Goal: Use online tool/utility: Utilize a website feature to perform a specific function

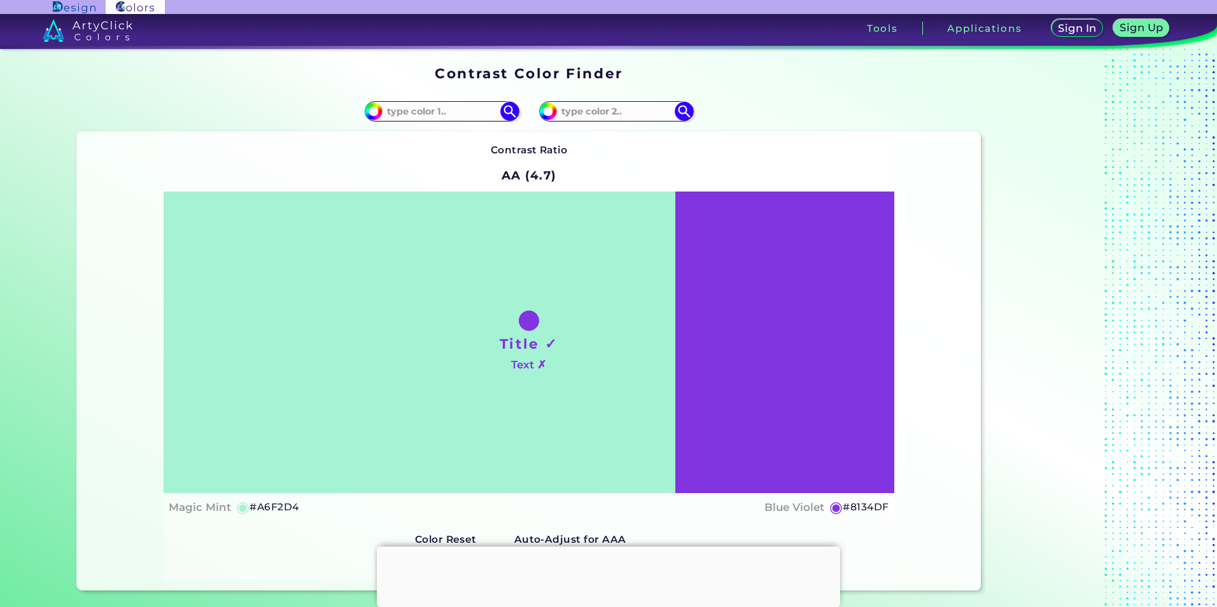
click at [264, 497] on div "Title ✓ Text ✗ Magic Mint ◉ #A6F2D4 Blue Violet ◉ #8134DF" at bounding box center [529, 357] width 730 height 330
copy h5 "A6F2D4"
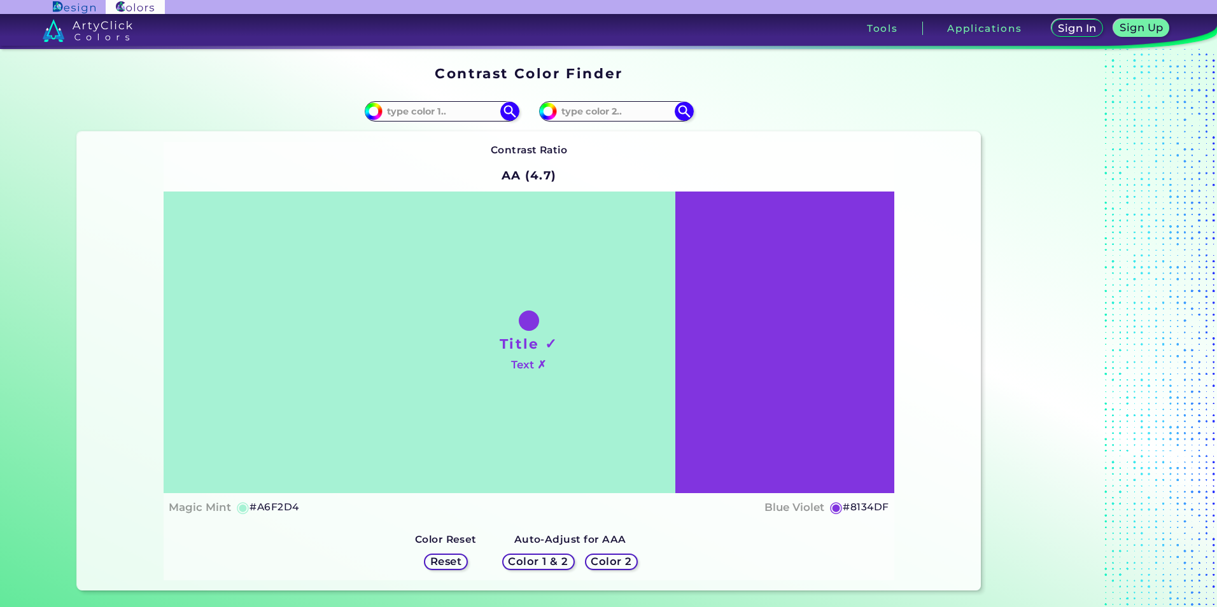
click at [858, 507] on h5 "#8134DF" at bounding box center [866, 507] width 46 height 17
click at [858, 507] on h5 "#8134DF copied" at bounding box center [866, 507] width 46 height 17
copy h5 "8134DF copied"
click at [879, 506] on h5 "#8134DF" at bounding box center [866, 507] width 46 height 17
click at [879, 506] on h5 "#8134DF copied" at bounding box center [866, 507] width 46 height 17
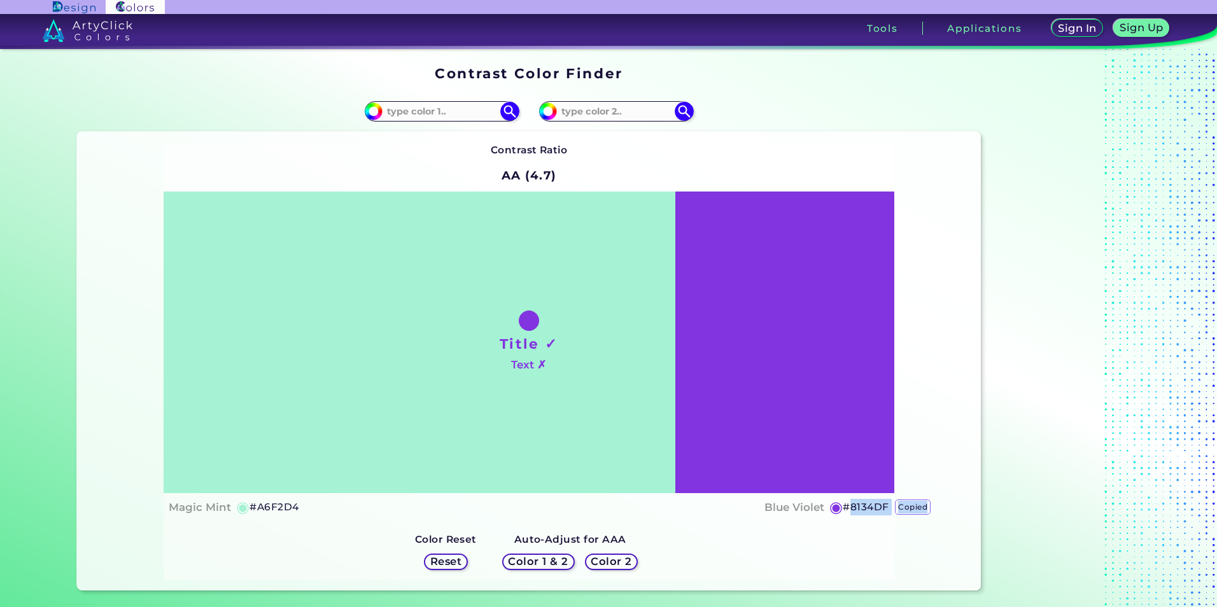
copy h5 "8134DF copied"
click at [903, 509] on p "copied" at bounding box center [913, 507] width 36 height 15
click at [849, 504] on h5 "#8134DF" at bounding box center [866, 507] width 46 height 17
click at [859, 509] on h5 "#8134DF copied" at bounding box center [866, 507] width 46 height 17
click at [859, 509] on h5 "#8134DF copied copied" at bounding box center [866, 507] width 46 height 17
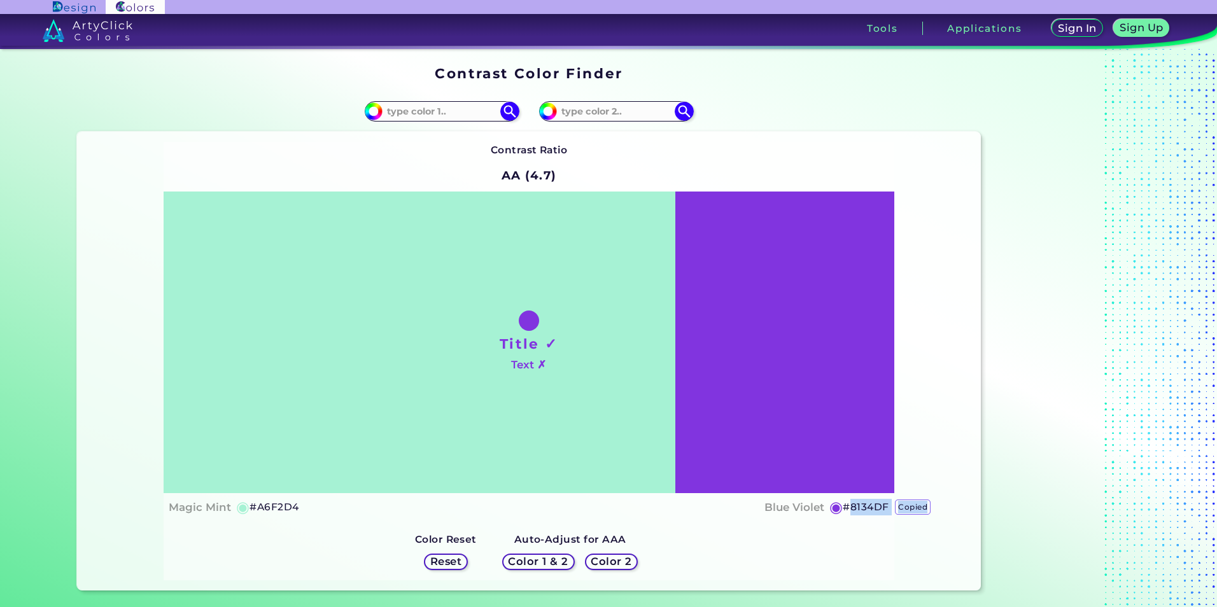
copy h5 "8134DF copied copied"
click at [274, 504] on h5 "#A6F2D4" at bounding box center [274, 507] width 49 height 17
click at [274, 504] on h5 "#A6F2D4 copied" at bounding box center [274, 507] width 49 height 17
copy h5 "A6F2D4 copied"
click at [860, 506] on h5 "#8134DF" at bounding box center [866, 507] width 46 height 17
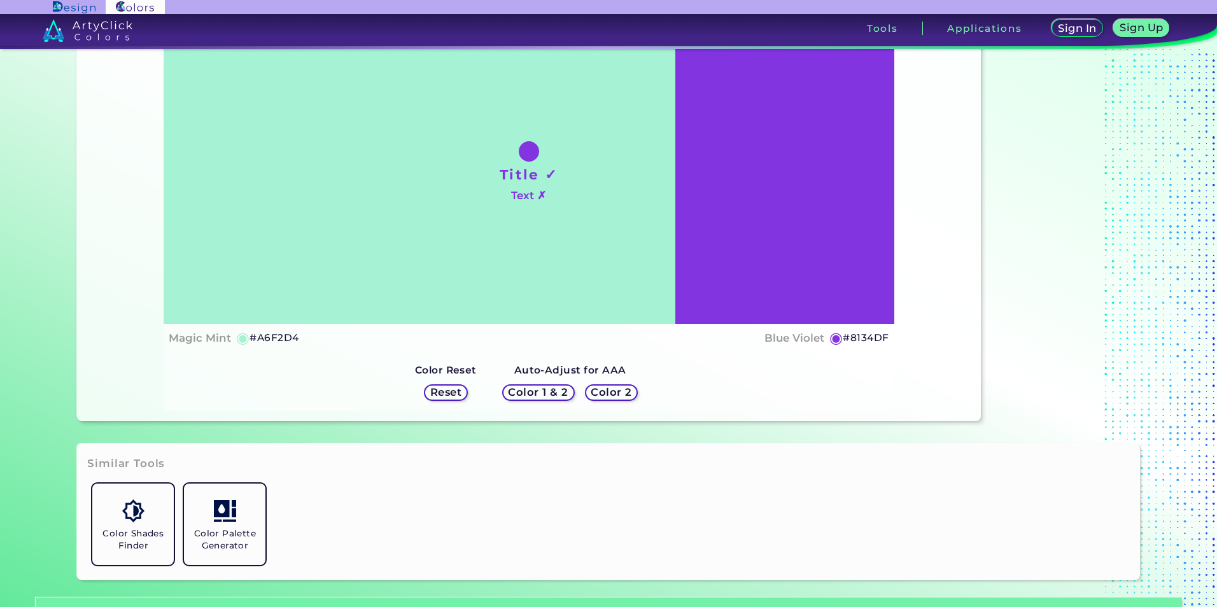
scroll to position [191, 0]
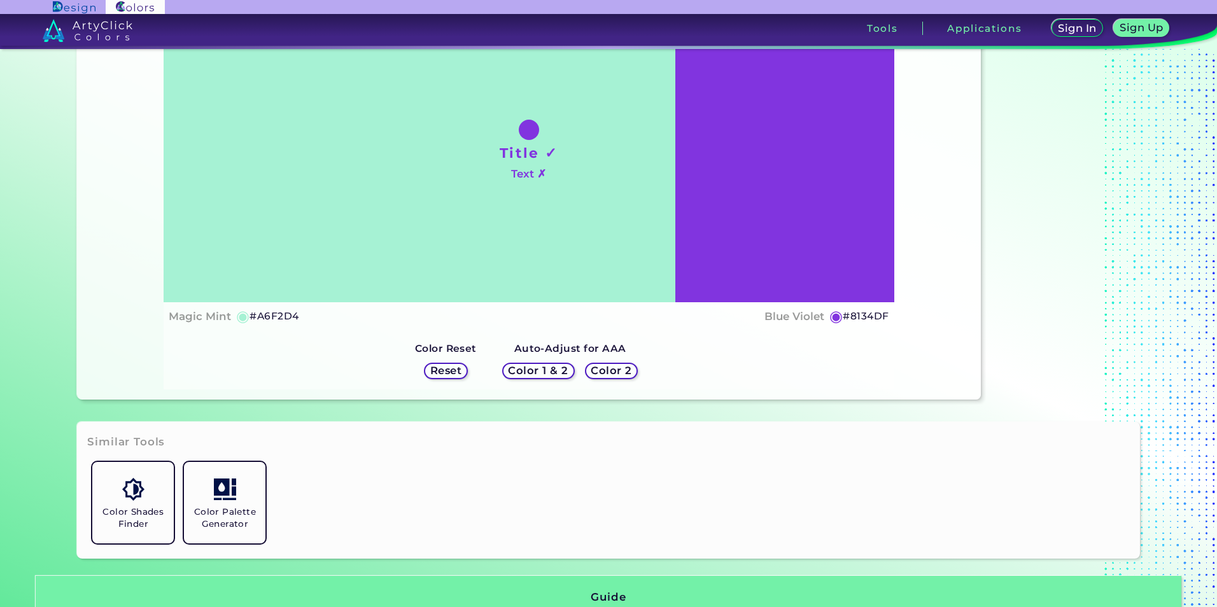
click at [553, 371] on h5 "Color 1 & 2" at bounding box center [538, 371] width 54 height 10
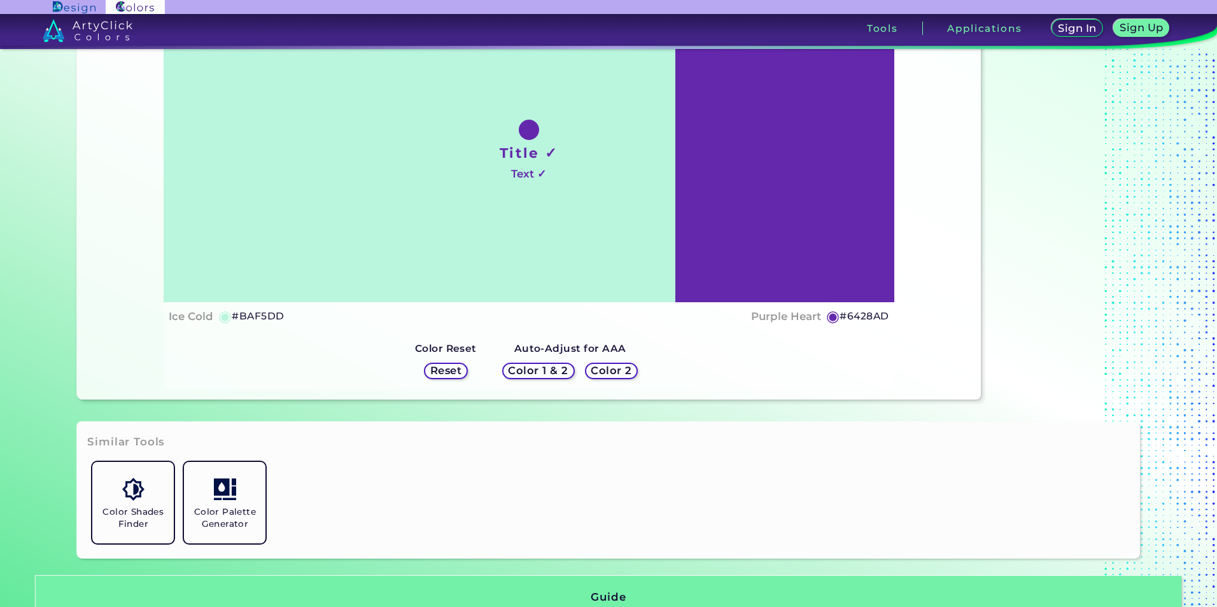
click at [611, 375] on h5 "Color 2" at bounding box center [611, 371] width 37 height 10
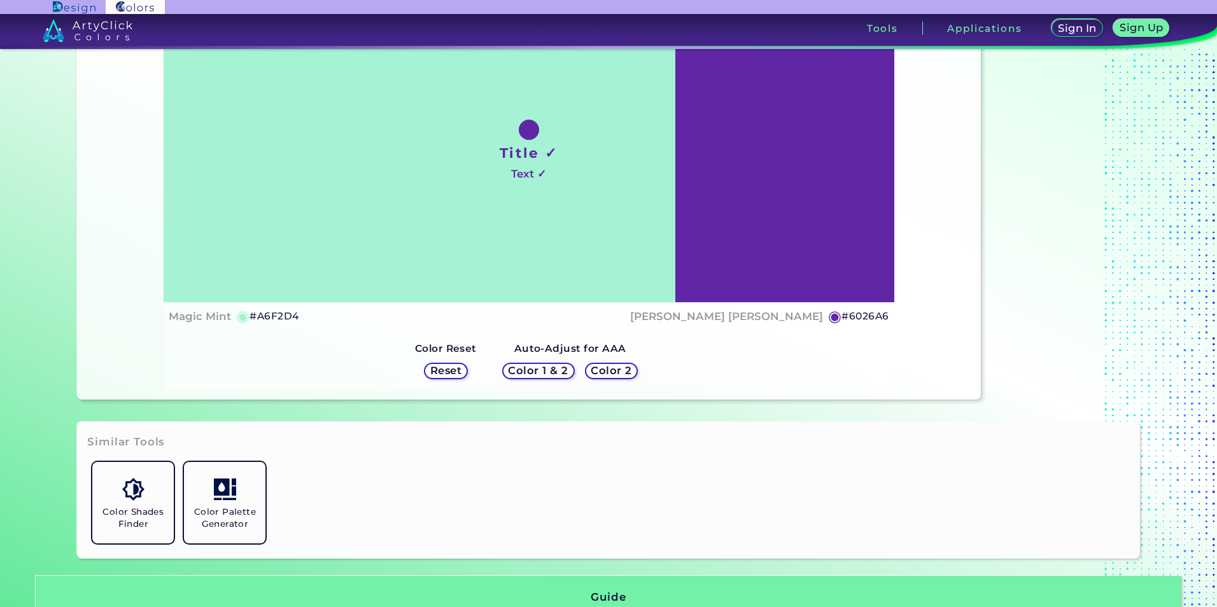
click at [611, 375] on h5 "Color 2" at bounding box center [611, 371] width 37 height 10
click at [551, 372] on h5 "Color 1 & 2" at bounding box center [538, 371] width 54 height 10
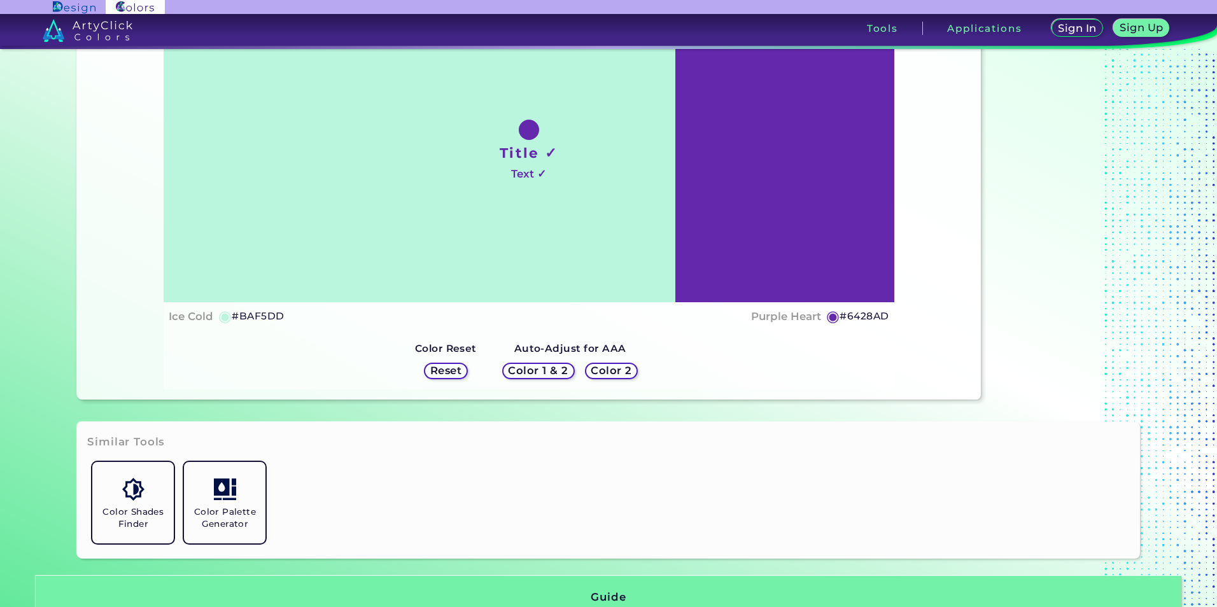
click at [613, 369] on h5 "Color 2" at bounding box center [612, 371] width 38 height 10
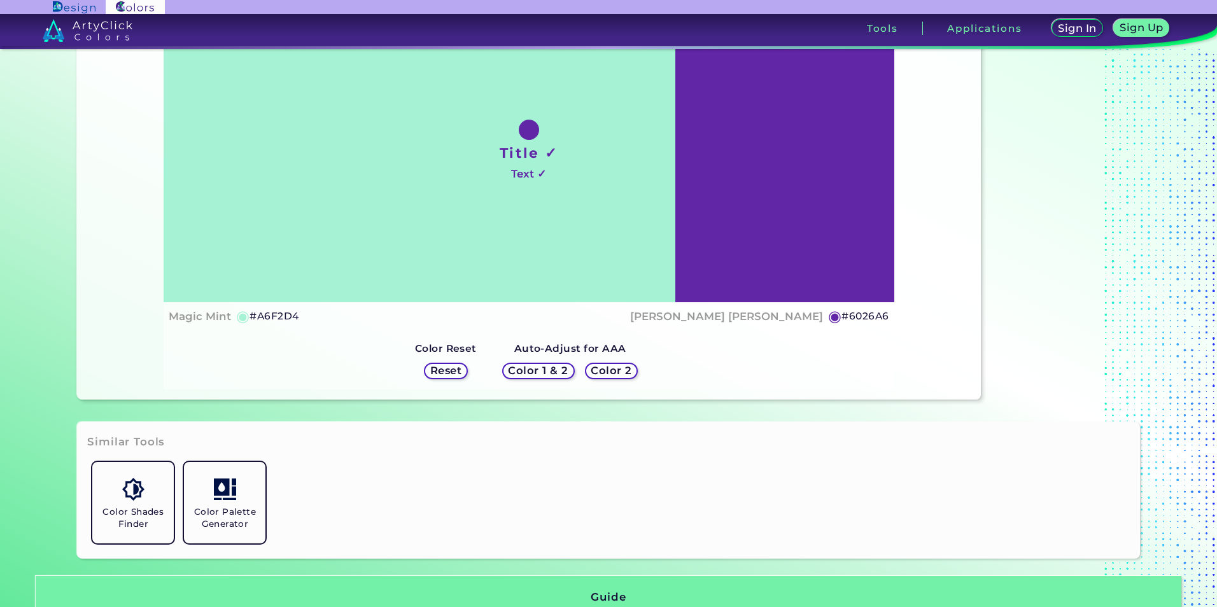
click at [456, 378] on div "Reset" at bounding box center [445, 371] width 39 height 15
click at [456, 376] on h5 "Reset" at bounding box center [446, 371] width 29 height 10
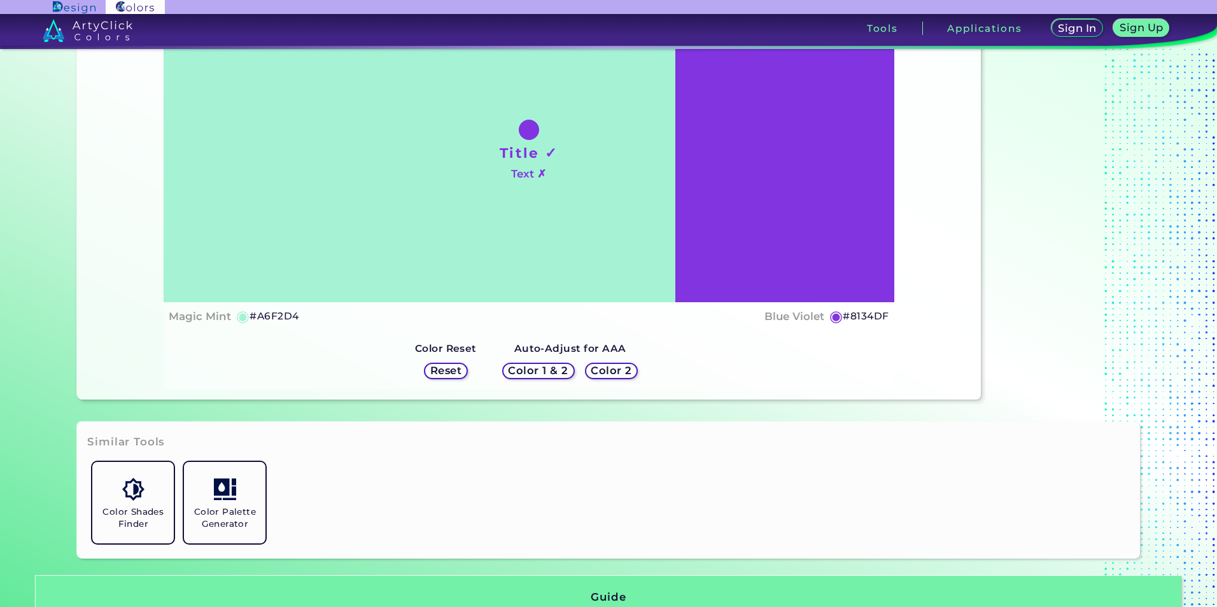
click at [559, 374] on h5 "Color 1 & 2" at bounding box center [538, 371] width 54 height 10
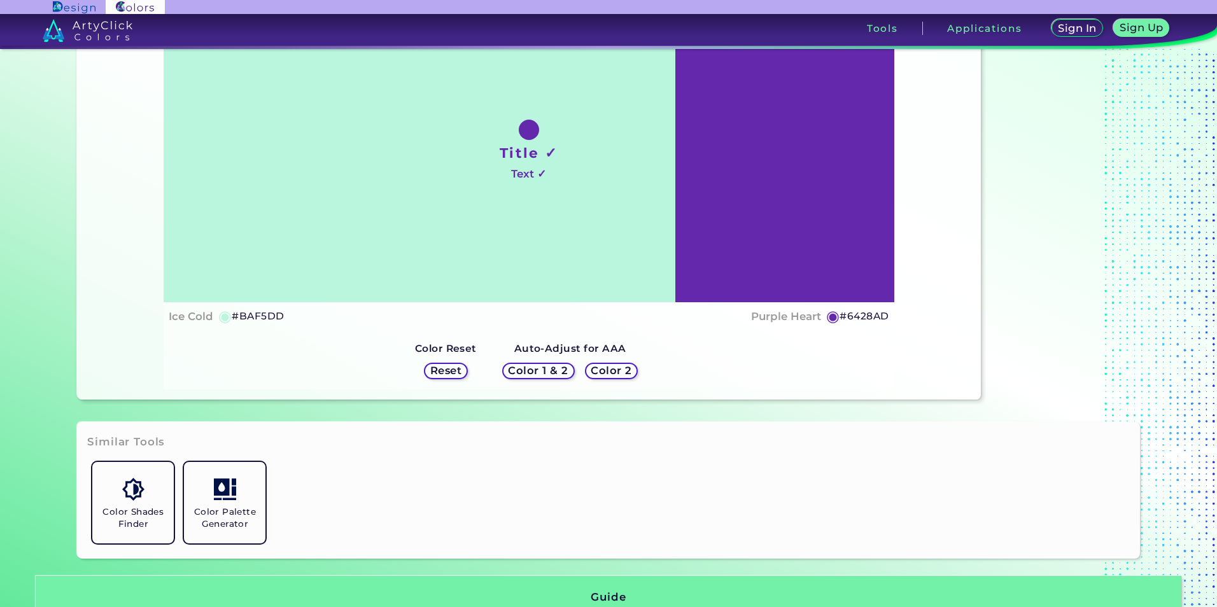
click at [593, 370] on h5 "Color 2" at bounding box center [611, 371] width 37 height 10
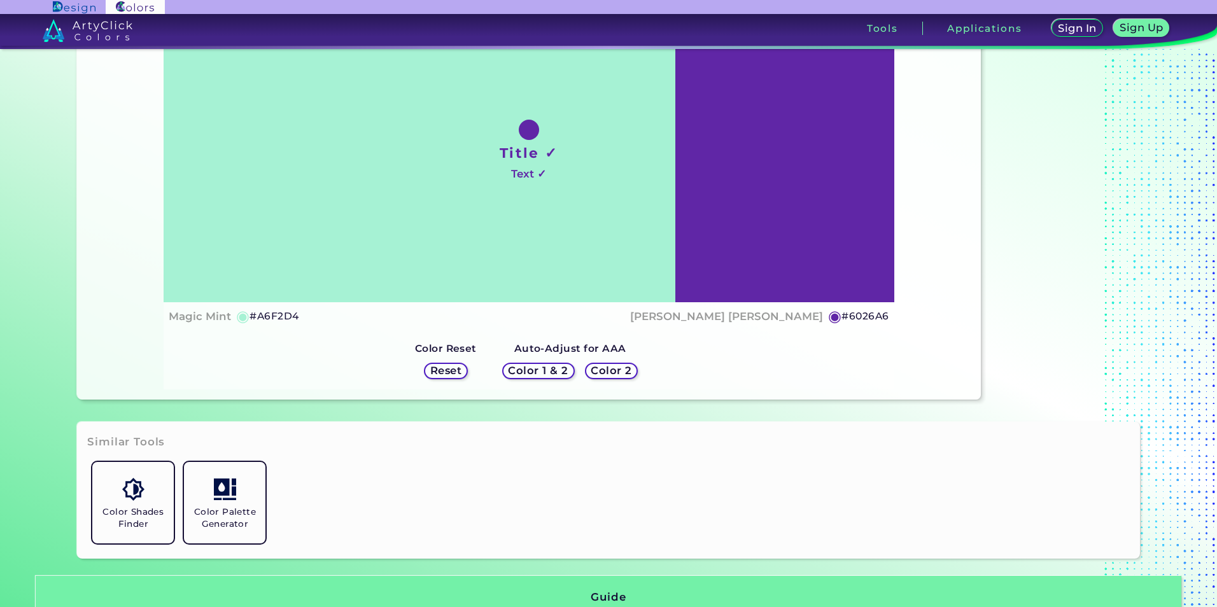
click at [557, 370] on h5 "Color 1 & 2" at bounding box center [538, 371] width 54 height 10
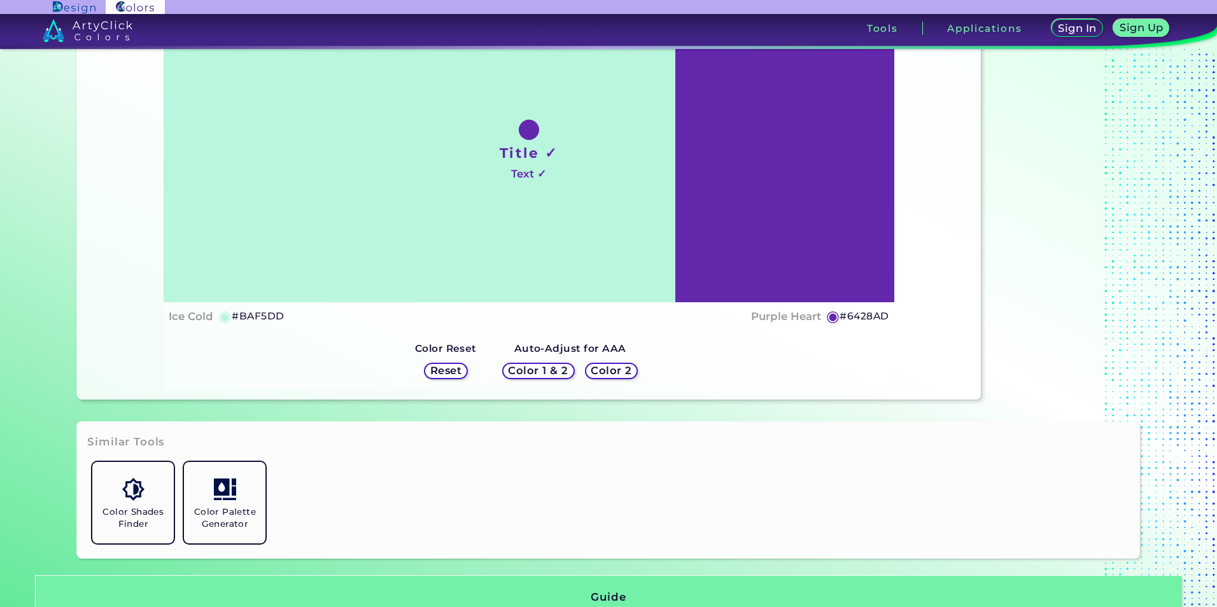
click at [597, 367] on h5 "Color 2" at bounding box center [611, 371] width 37 height 10
